Goal: Transaction & Acquisition: Purchase product/service

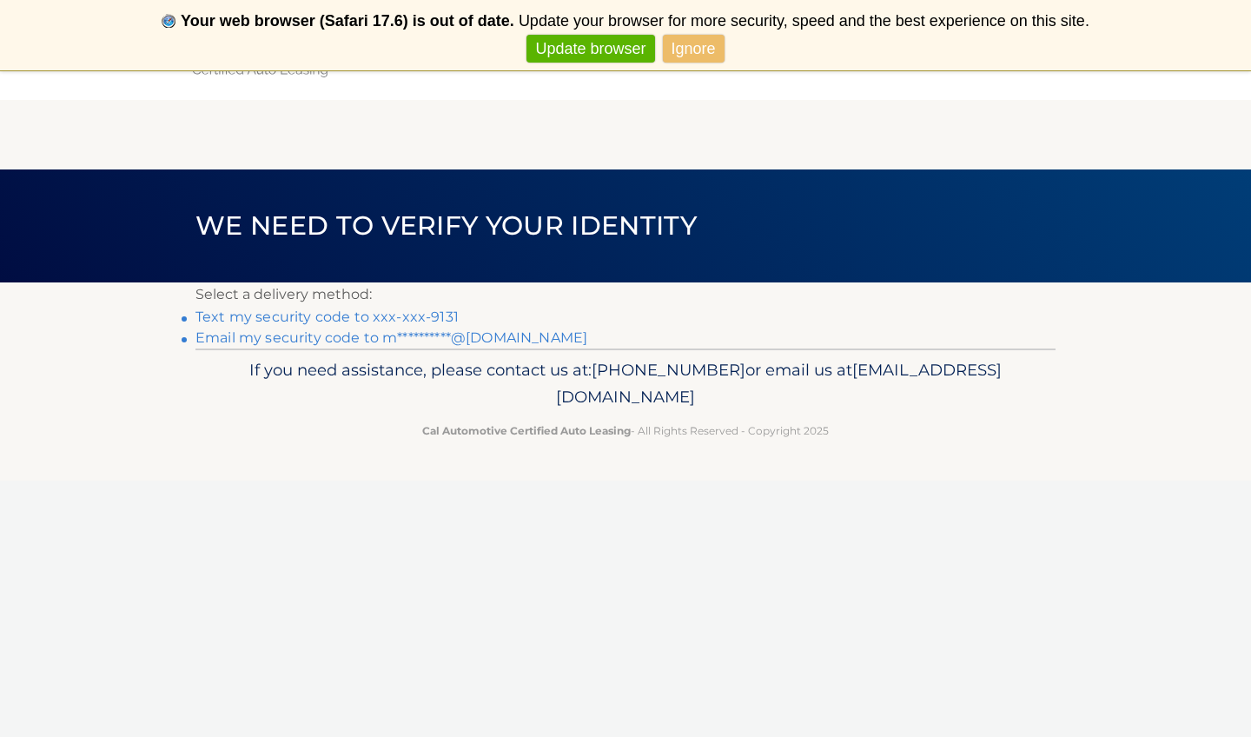
click at [692, 57] on link "Ignore" at bounding box center [694, 49] width 62 height 29
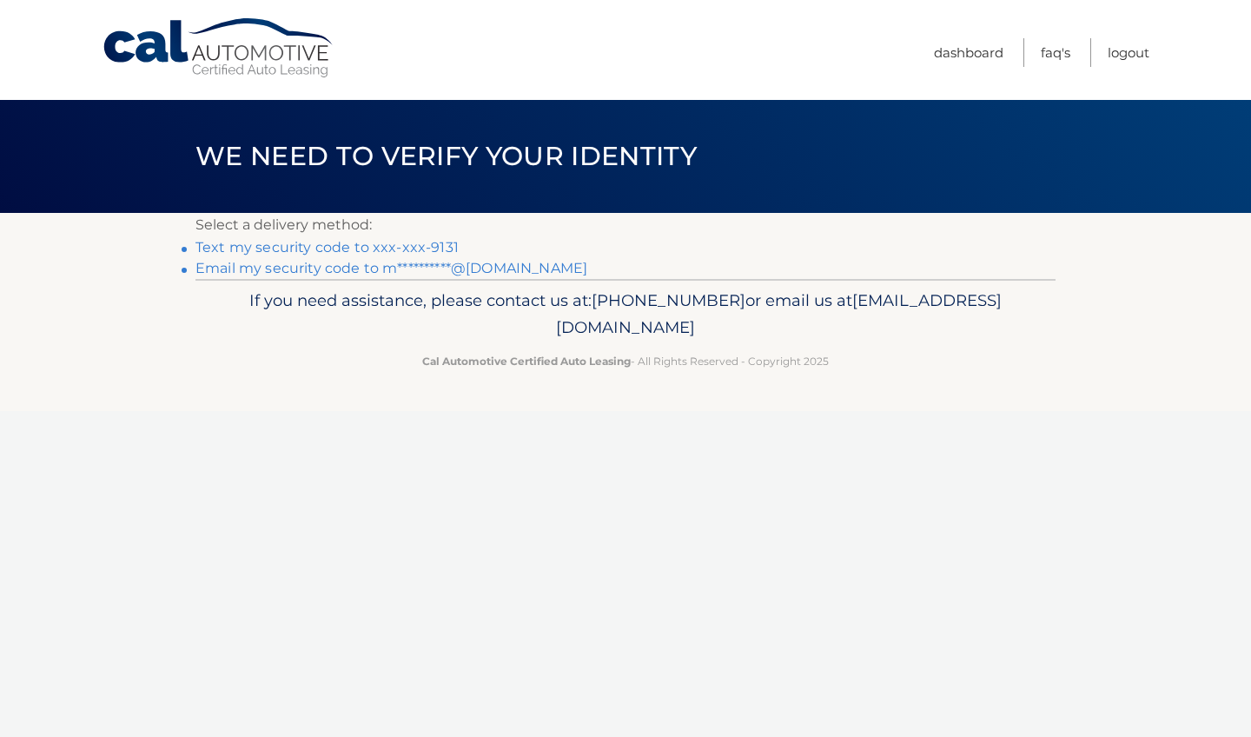
click at [429, 247] on link "Text my security code to xxx-xxx-9131" at bounding box center [327, 247] width 263 height 17
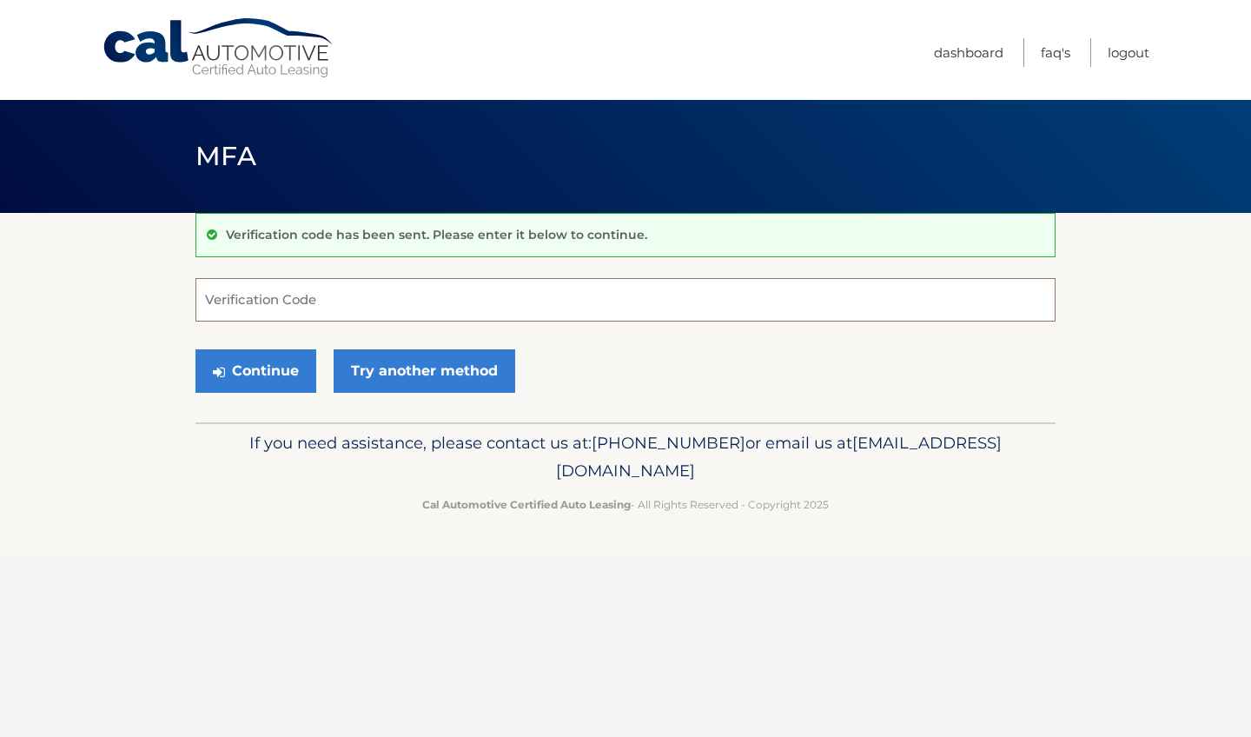
click at [293, 306] on input "Verification Code" at bounding box center [626, 299] width 860 height 43
type input "992064"
click at [255, 375] on button "Continue" at bounding box center [256, 370] width 121 height 43
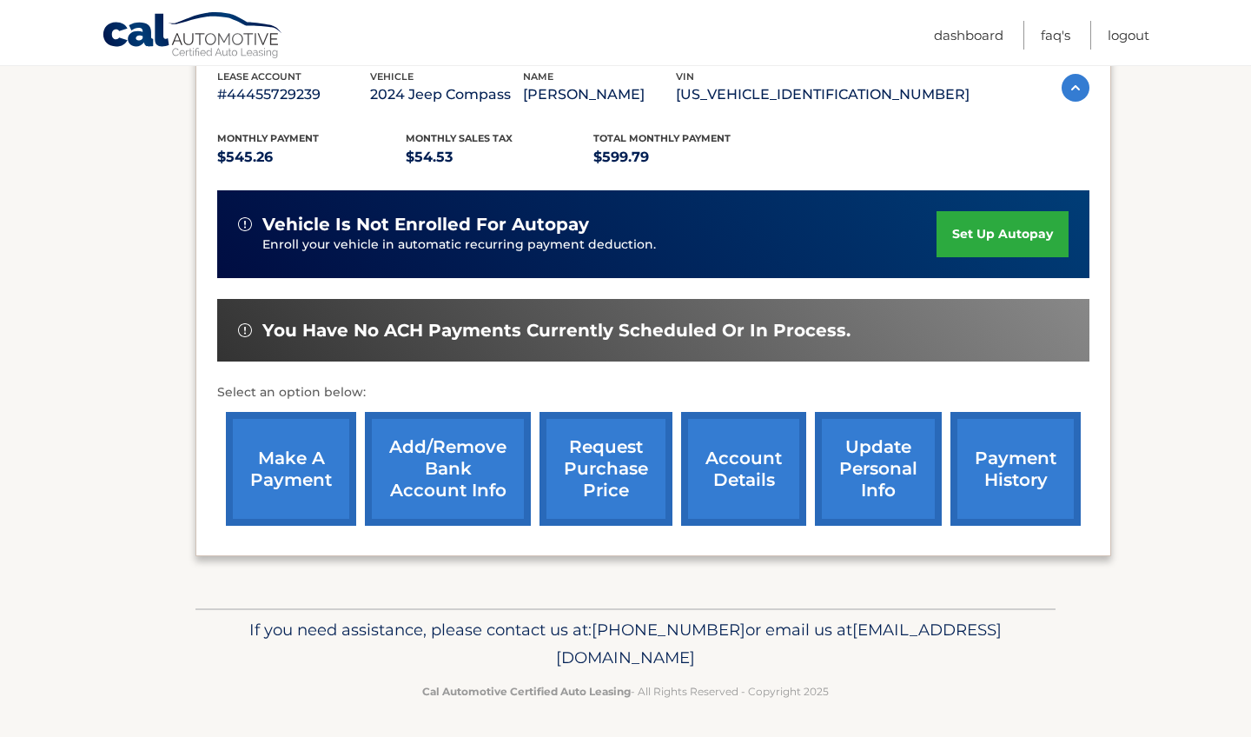
scroll to position [312, 0]
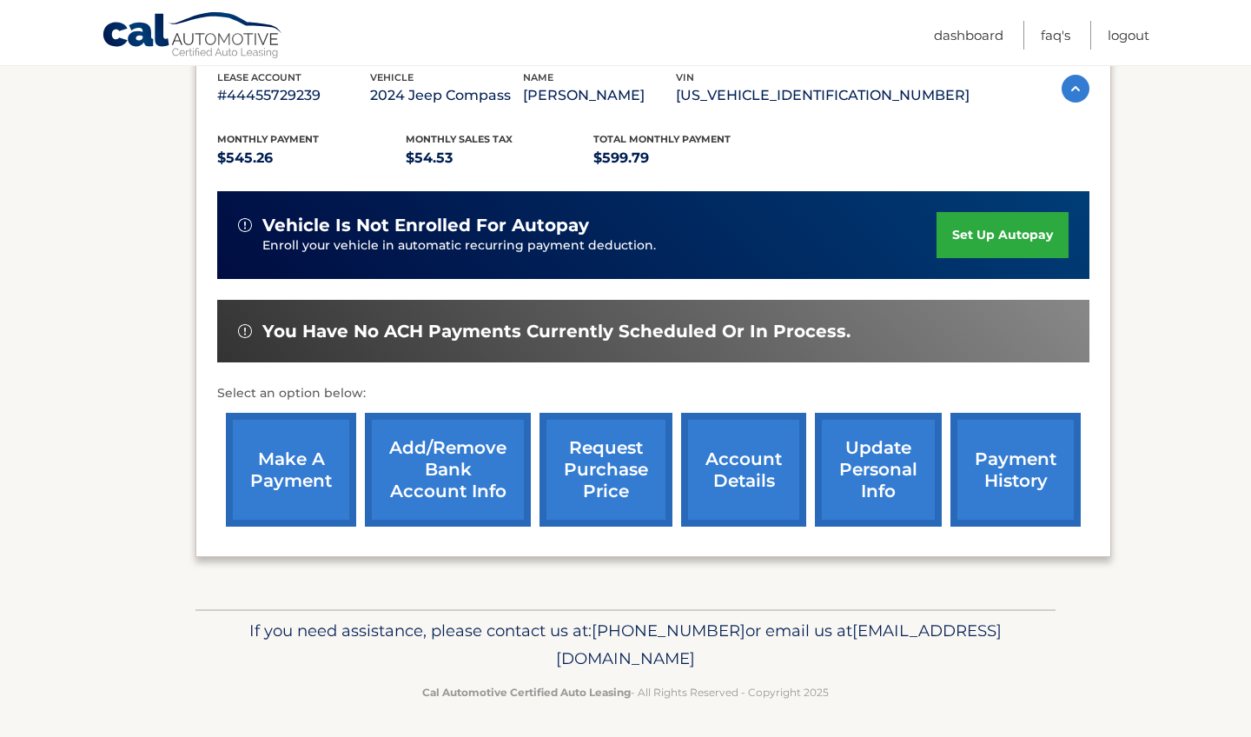
click at [270, 461] on link "make a payment" at bounding box center [291, 470] width 130 height 114
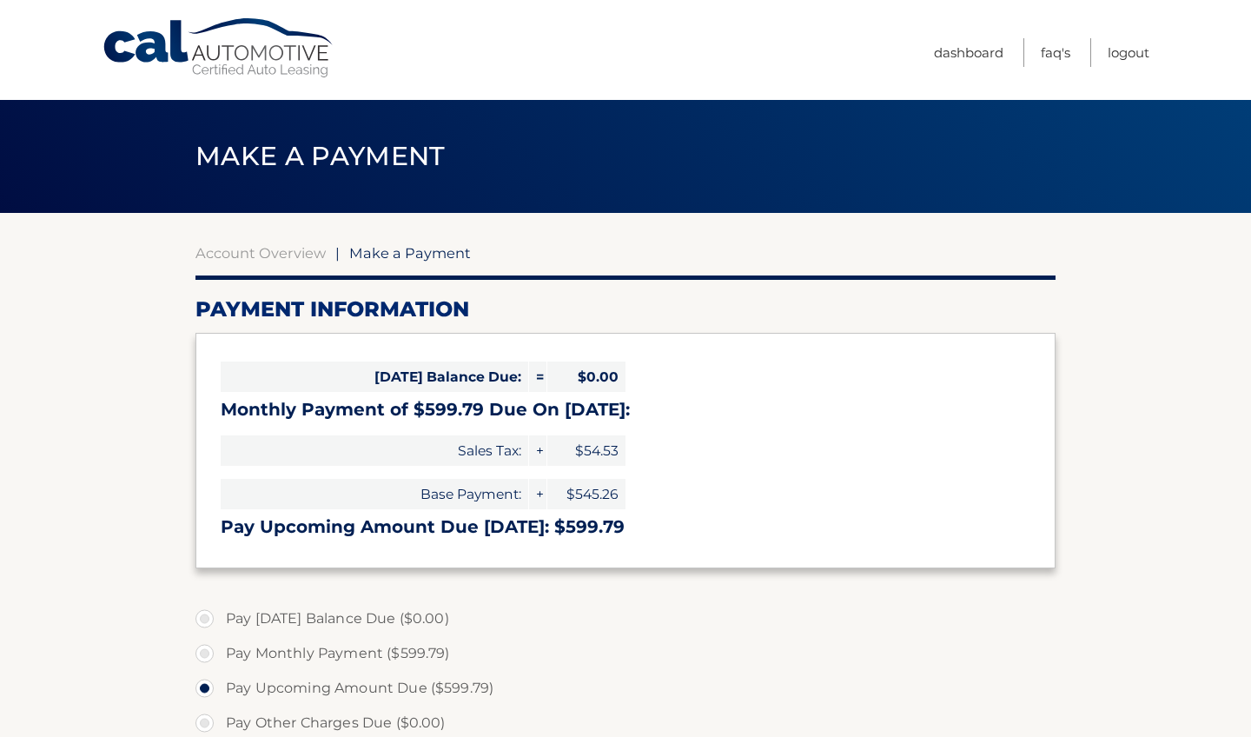
select select "MDMwODA0ODEtNmVhMS00ZjA0LWE3YTgtNGZjM2FkOTYyNWNi"
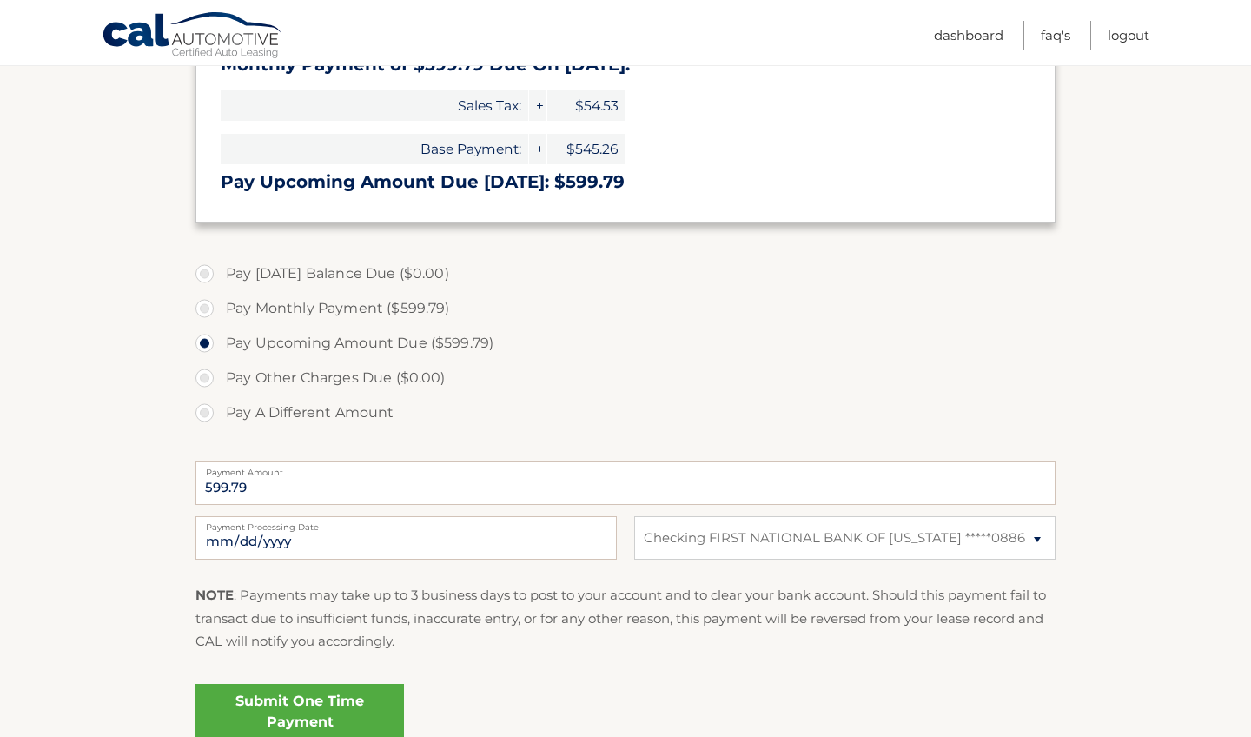
scroll to position [380, 0]
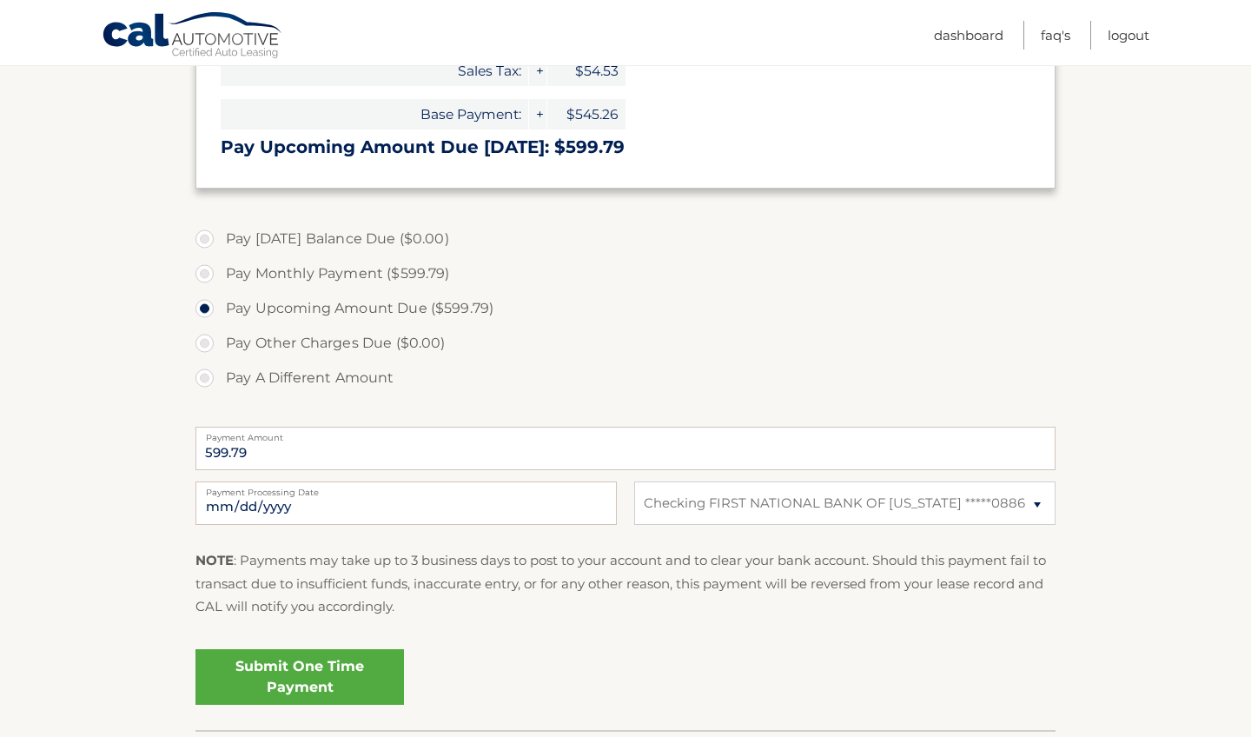
click at [273, 685] on link "Submit One Time Payment" at bounding box center [300, 677] width 209 height 56
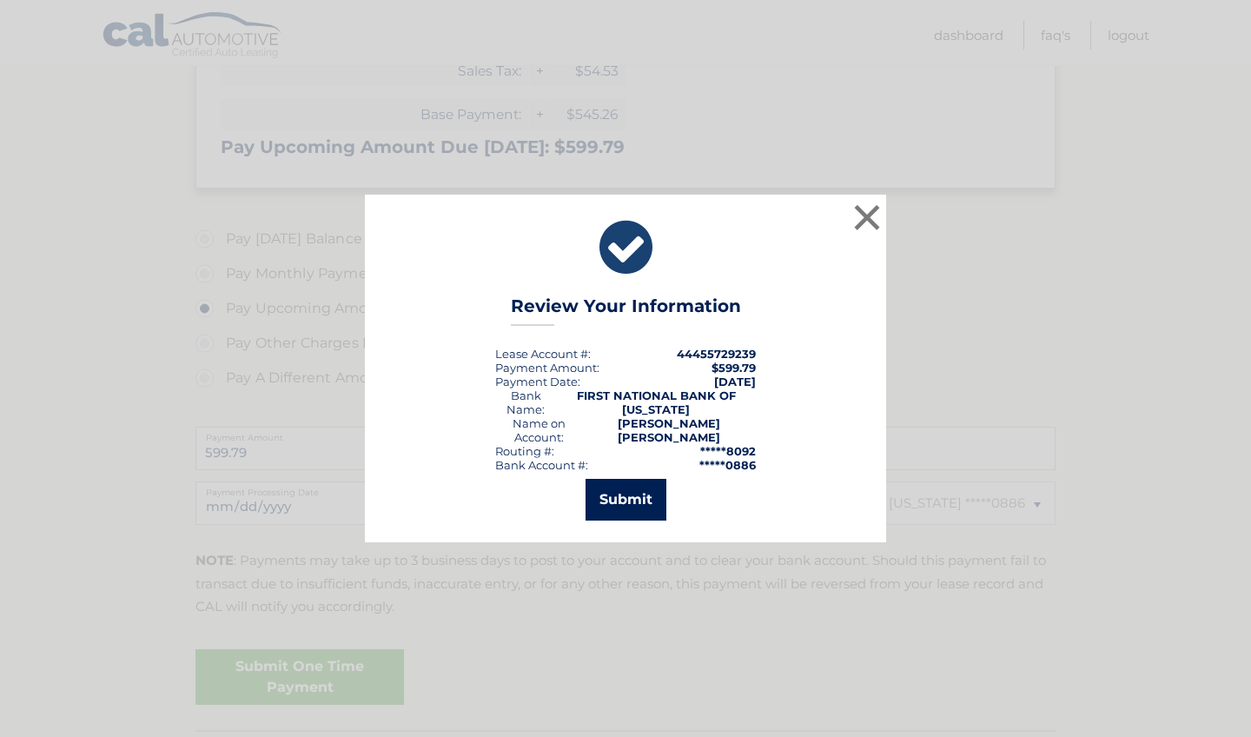
click at [635, 488] on button "Submit" at bounding box center [626, 500] width 81 height 42
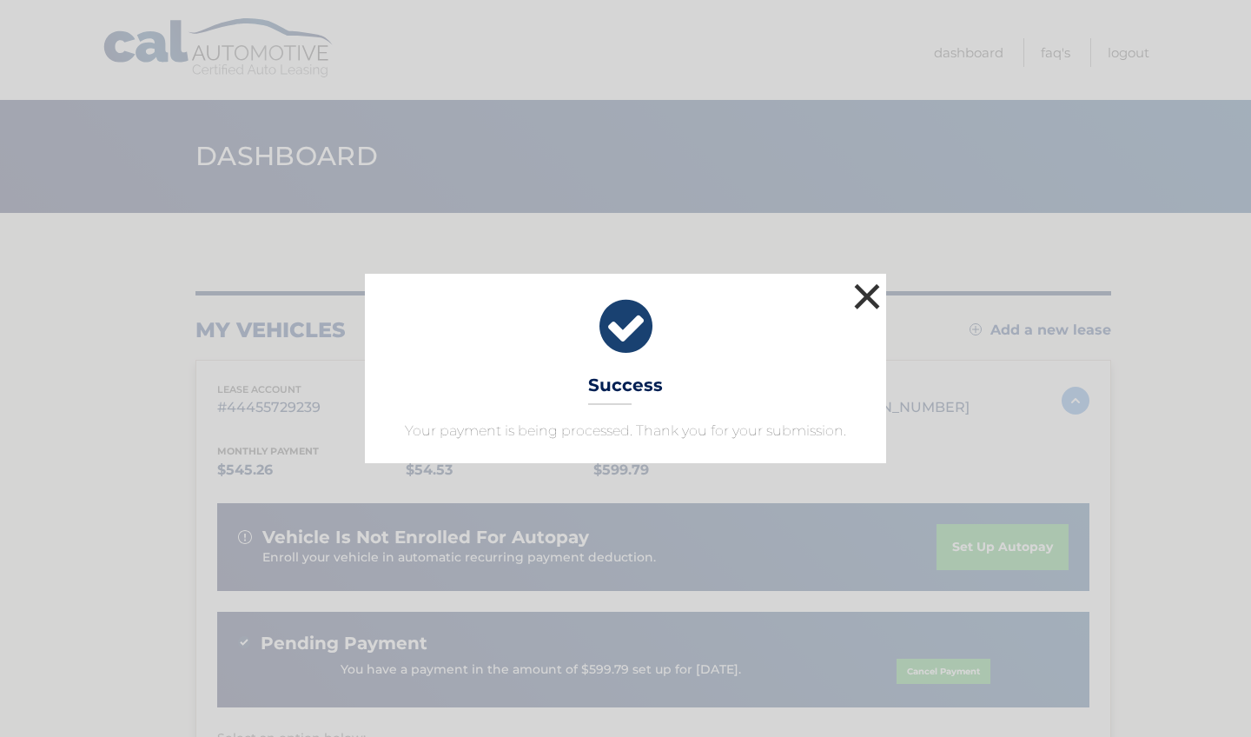
click at [866, 300] on button "×" at bounding box center [867, 296] width 35 height 35
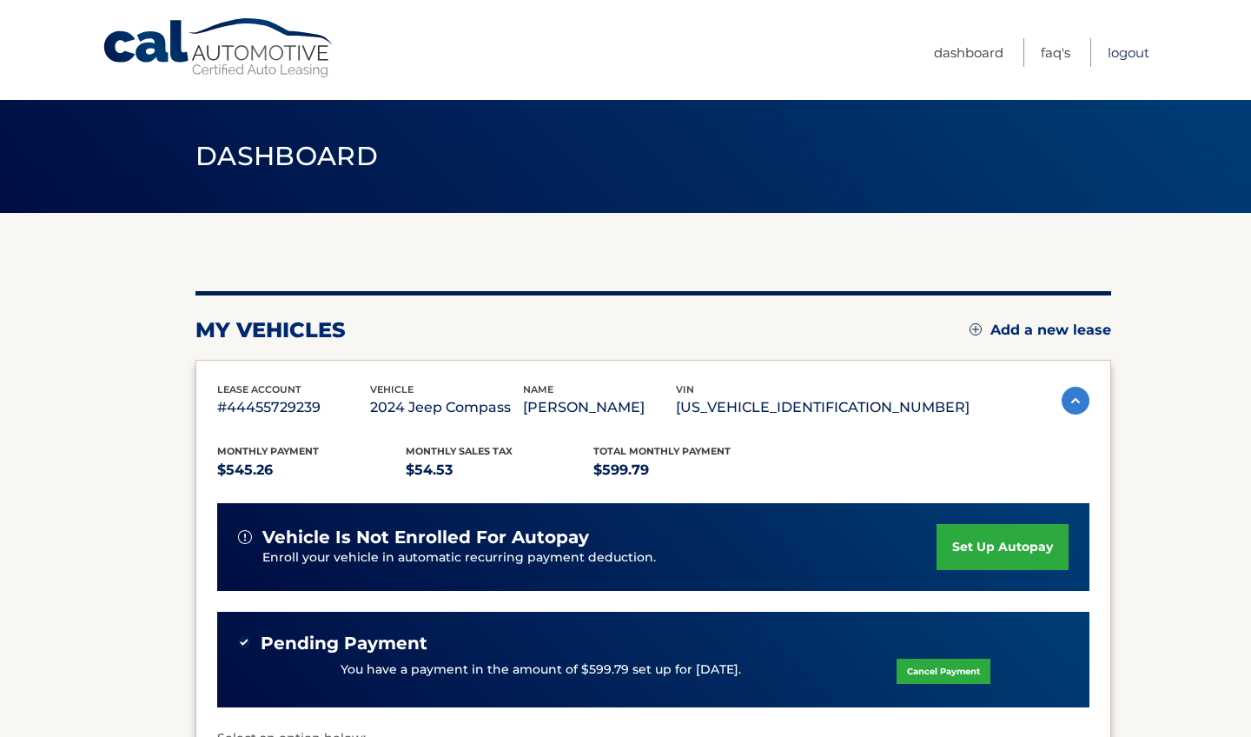
click at [1137, 53] on link "Logout" at bounding box center [1129, 52] width 42 height 29
